Goal: Subscribe to service/newsletter

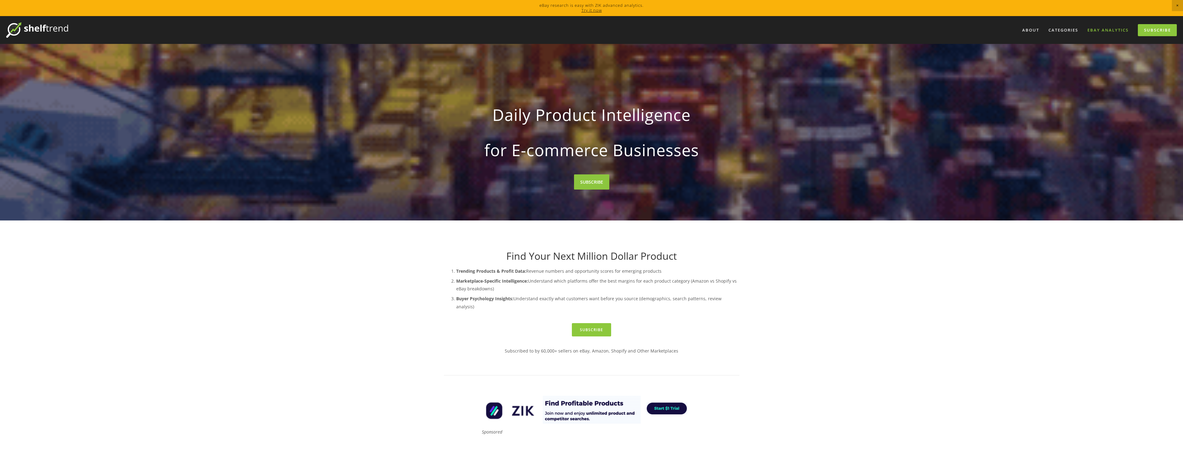
click at [1103, 25] on link "eBay Analytics" at bounding box center [1108, 30] width 49 height 10
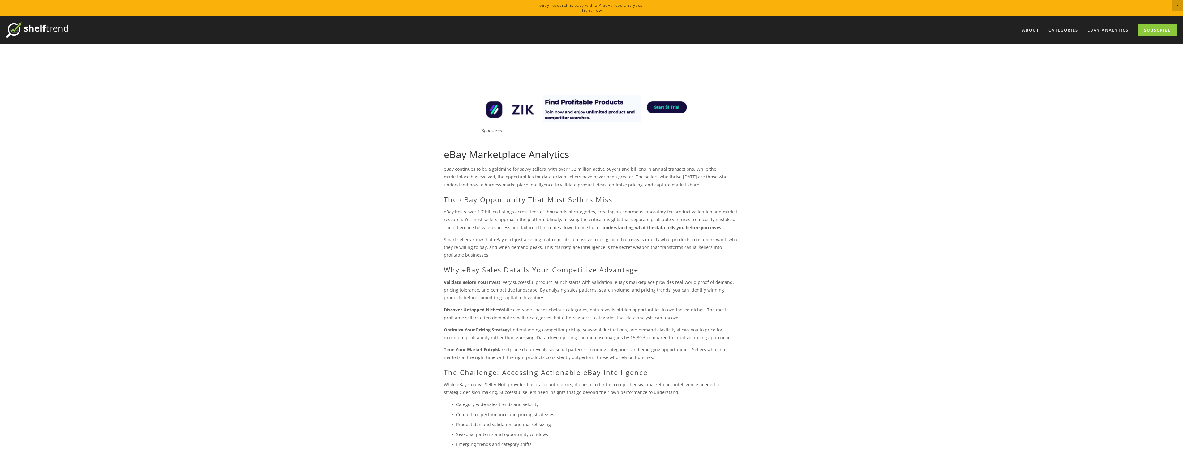
click at [674, 110] on img at bounding box center [591, 109] width 223 height 28
click at [1154, 28] on link "Subscribe" at bounding box center [1157, 30] width 39 height 12
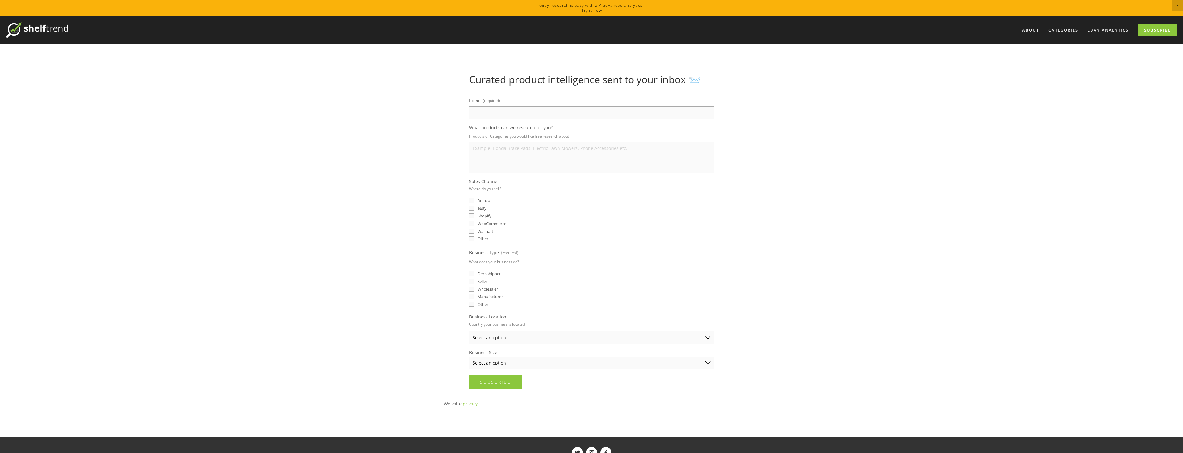
click at [472, 209] on input "eBay" at bounding box center [471, 208] width 5 height 5
checkbox input "true"
click at [556, 110] on input "Email (required)" at bounding box center [591, 112] width 245 height 13
type input "[PERSON_NAME][EMAIL_ADDRESS][DOMAIN_NAME]"
select select "United Kingdom"
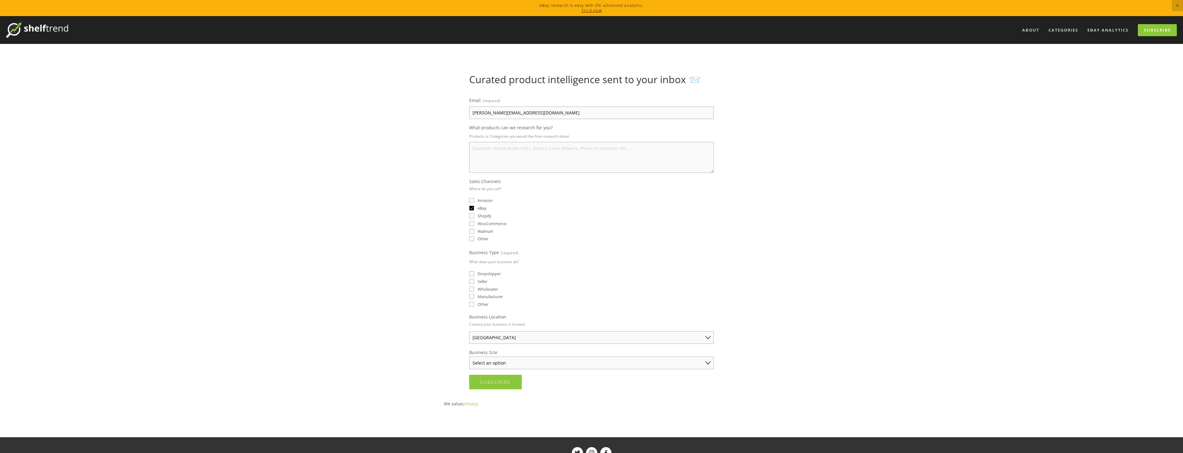
click at [541, 165] on textarea "What products can we research for you?" at bounding box center [591, 157] width 245 height 31
type textarea "Fashion"
click at [474, 292] on fieldset "Business Type (required) What does your business do? Dropshipper Seller Wholesa…" at bounding box center [591, 278] width 245 height 60
click at [471, 303] on input "Other" at bounding box center [471, 304] width 5 height 5
checkbox input "true"
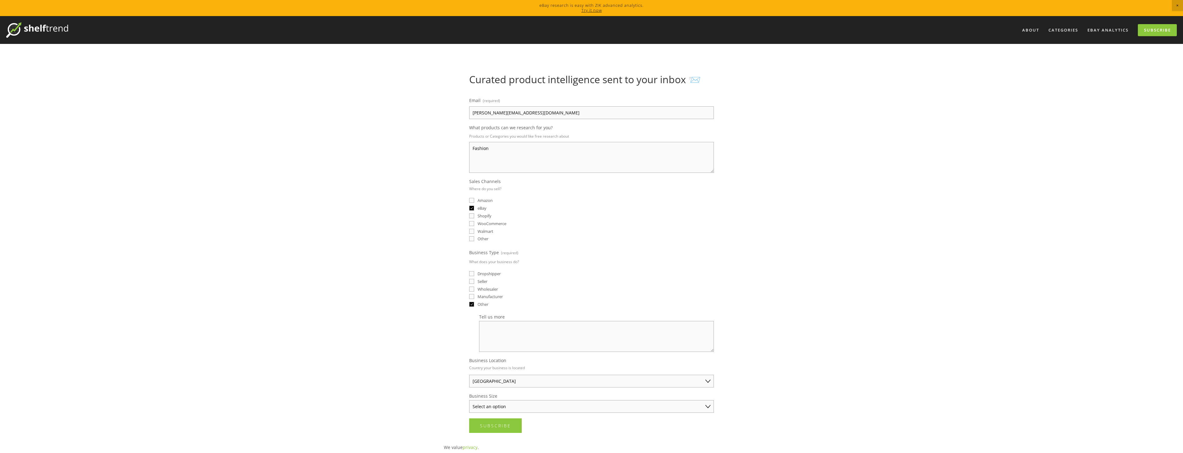
click at [498, 406] on select "Select an option Solo Merchant (under $50K annual sales) Small Business ($50K -…" at bounding box center [591, 406] width 245 height 13
select select "Solo Merchant (under $50K annual sales)"
click at [469, 400] on select "Select an option Solo Merchant (under $50K annual sales) Small Business ($50K -…" at bounding box center [591, 406] width 245 height 13
click at [499, 419] on button "Subscribe Subscribe" at bounding box center [495, 426] width 53 height 15
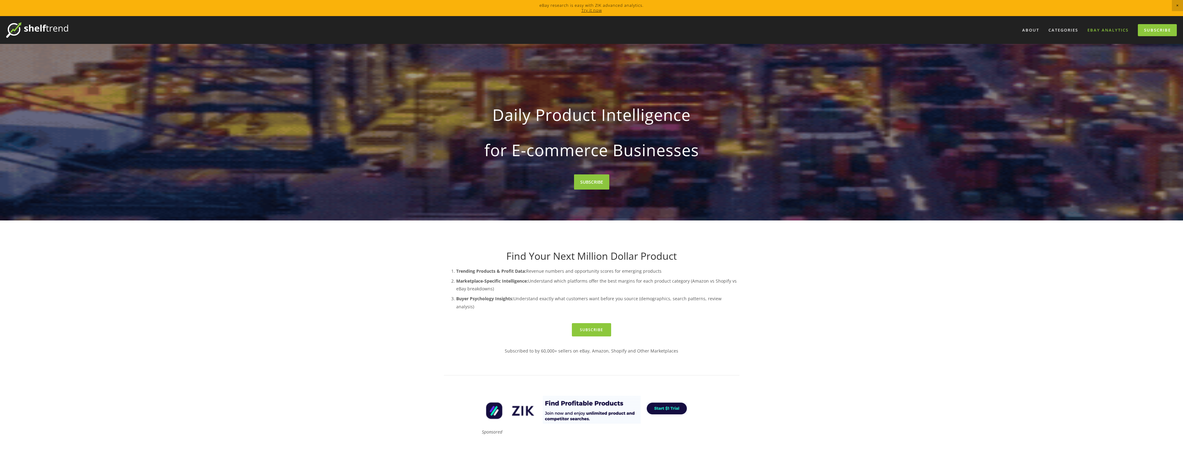
click at [589, 32] on link "eBay Analytics" at bounding box center [1108, 30] width 49 height 10
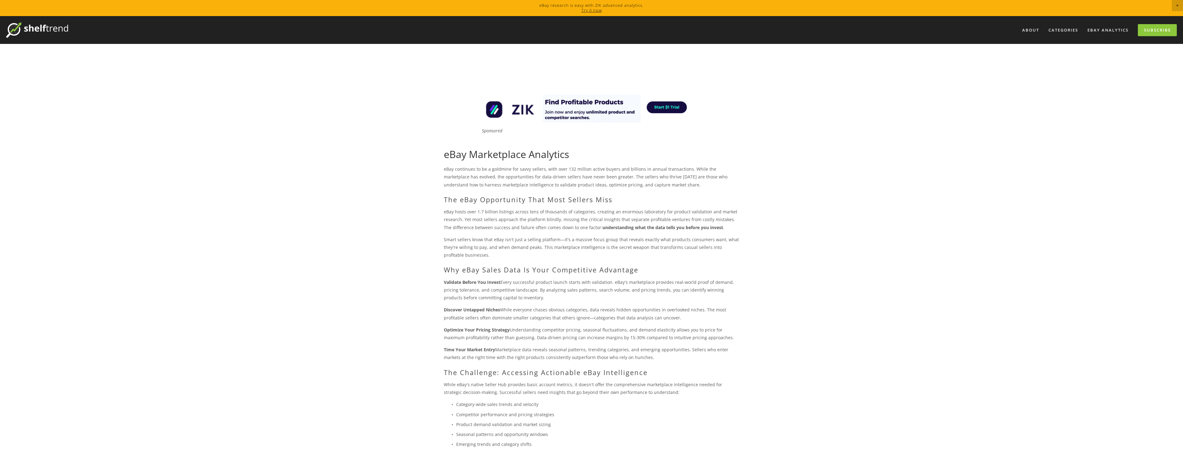
click at [1164, 37] on div "About Categories Auto Parts Electronics Fashion Home & Garden" at bounding box center [622, 29] width 1109 height 15
click at [1160, 34] on link "Subscribe" at bounding box center [1157, 30] width 39 height 12
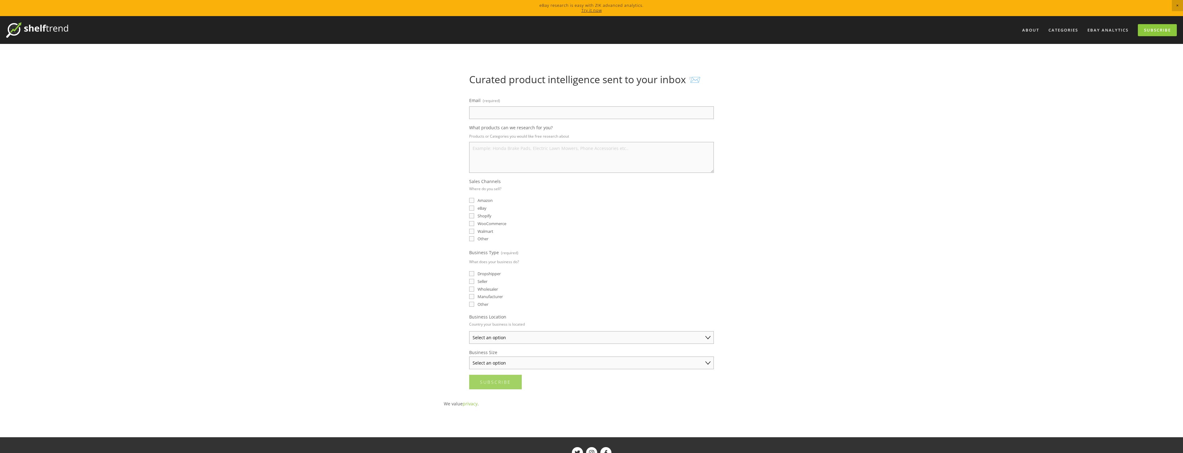
click at [513, 383] on button "Subscribe Subscribe" at bounding box center [495, 382] width 53 height 15
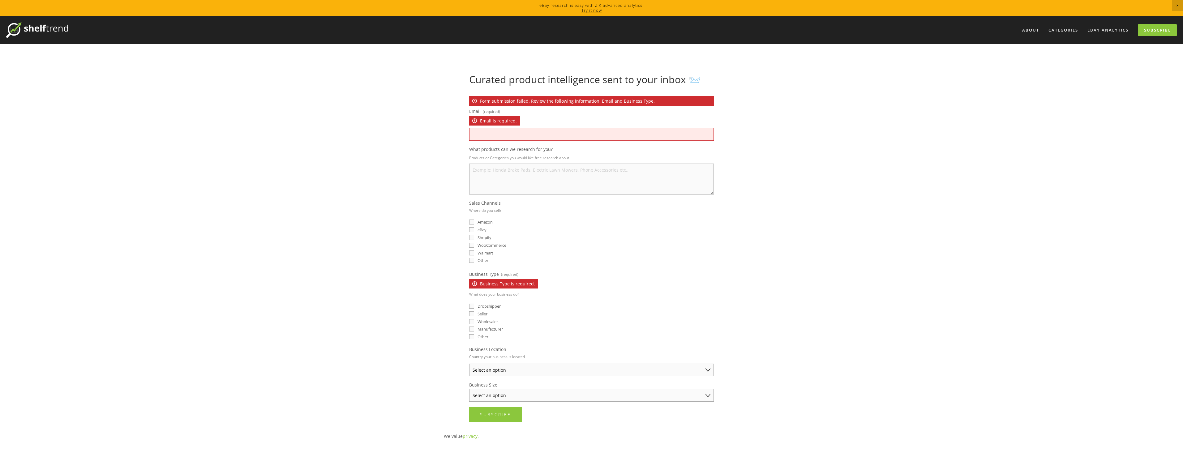
click at [529, 130] on input "Email (required) Email is required." at bounding box center [591, 134] width 245 height 13
type input "andrew.rushby@gmail.com"
select select "[GEOGRAPHIC_DATA]"
click at [495, 410] on button "Subscribe Subscribe" at bounding box center [495, 414] width 53 height 15
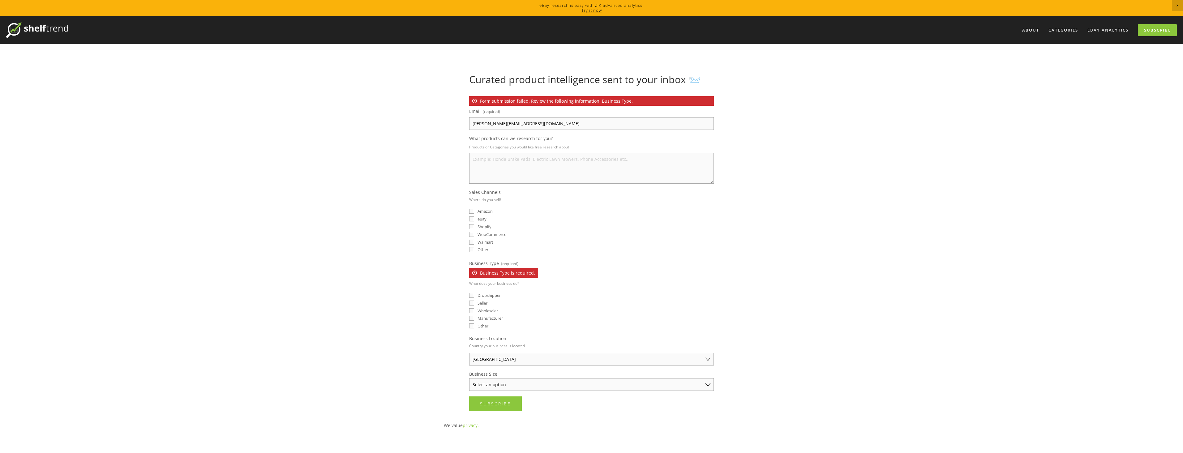
click at [471, 328] on input "Other" at bounding box center [471, 326] width 5 height 5
checkbox input "true"
click at [498, 444] on button "Subscribe Subscribe" at bounding box center [495, 447] width 53 height 15
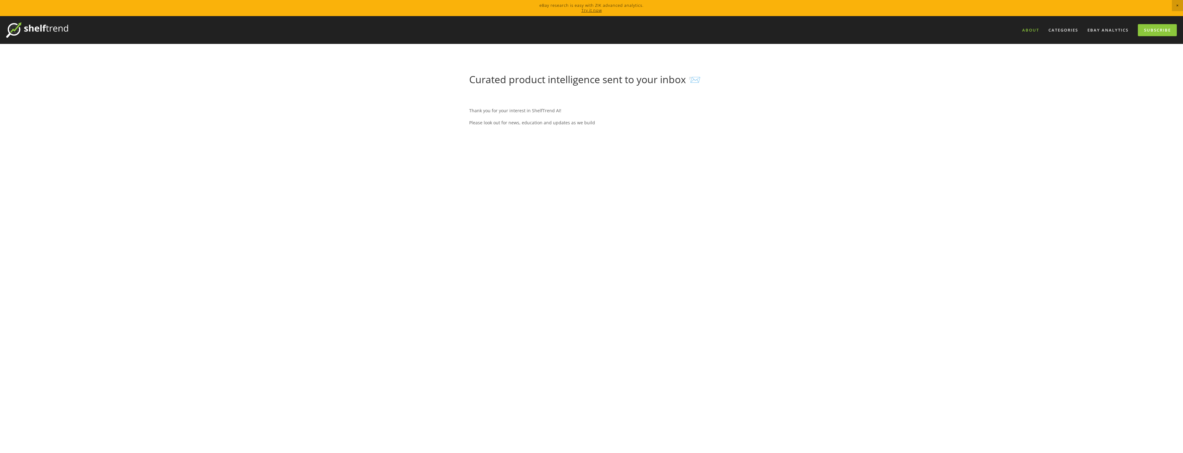
click at [1031, 30] on link "About" at bounding box center [1031, 30] width 25 height 10
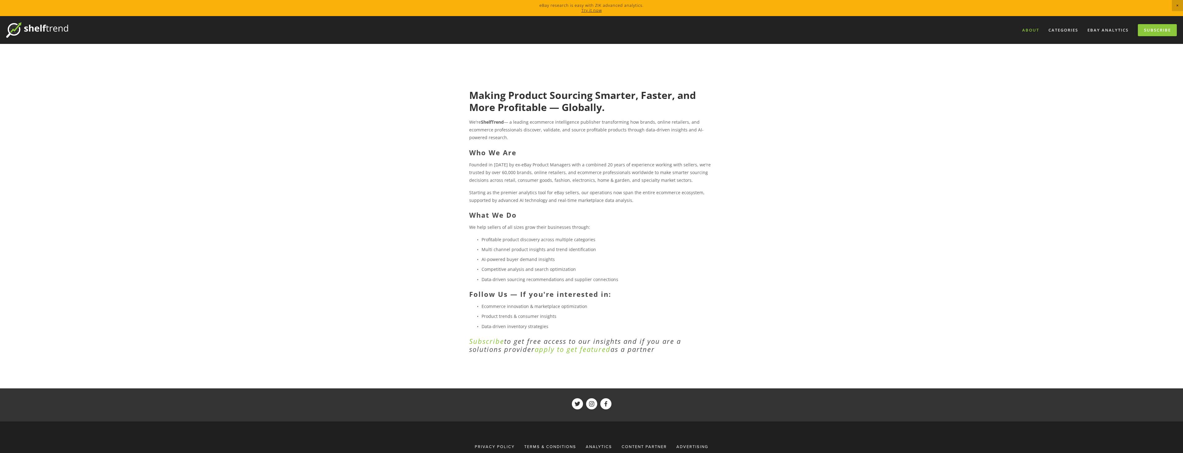
click at [34, 33] on img at bounding box center [37, 29] width 62 height 15
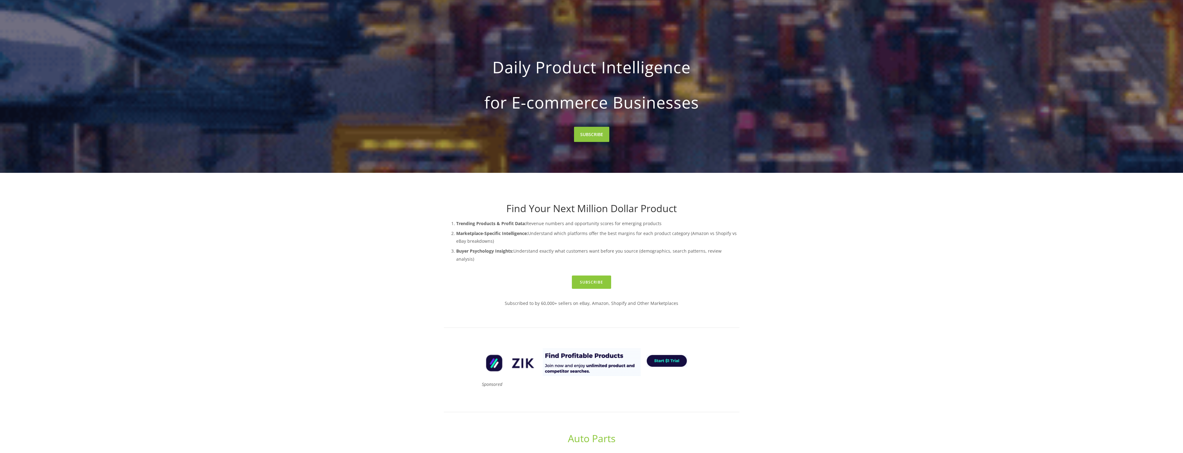
scroll to position [217, 0]
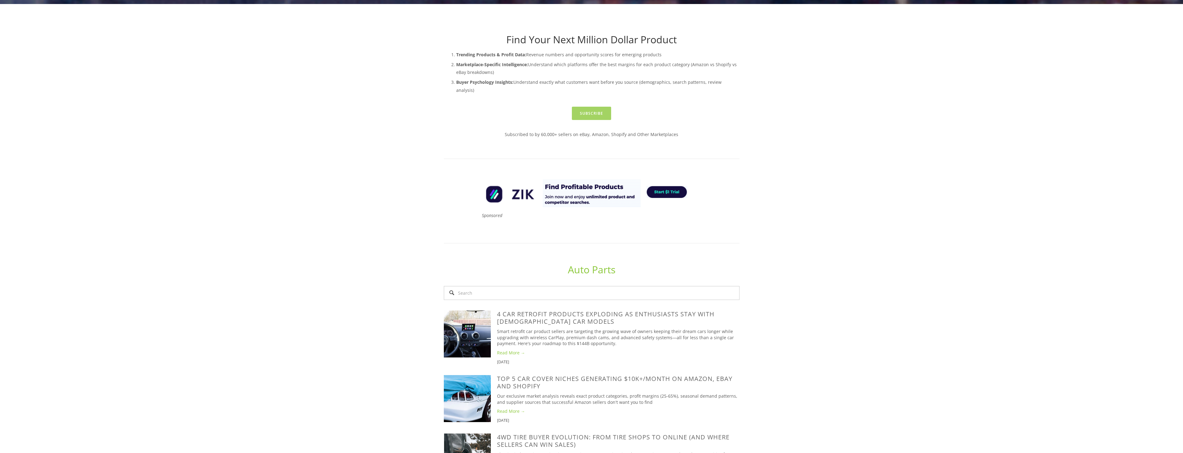
click at [607, 107] on link "Subscribe" at bounding box center [591, 113] width 39 height 13
